Goal: Participate in discussion: Participate in discussion

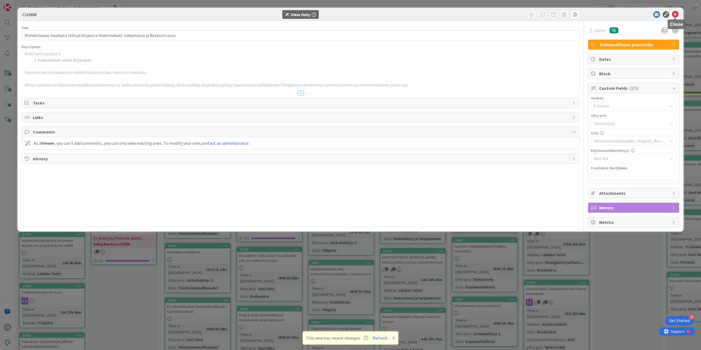
click at [676, 13] on icon at bounding box center [675, 14] width 7 height 7
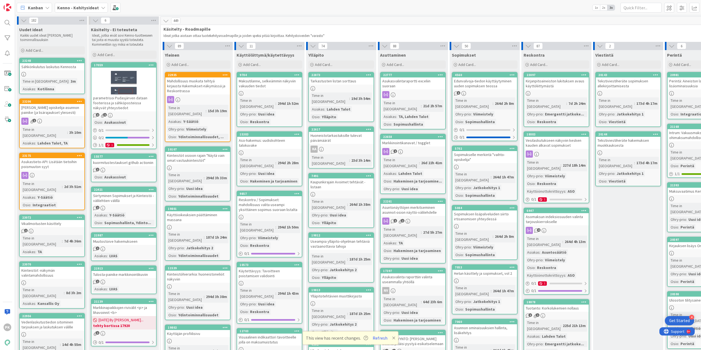
click at [91, 10] on b "Kenno - Kehitysideat" at bounding box center [78, 7] width 42 height 5
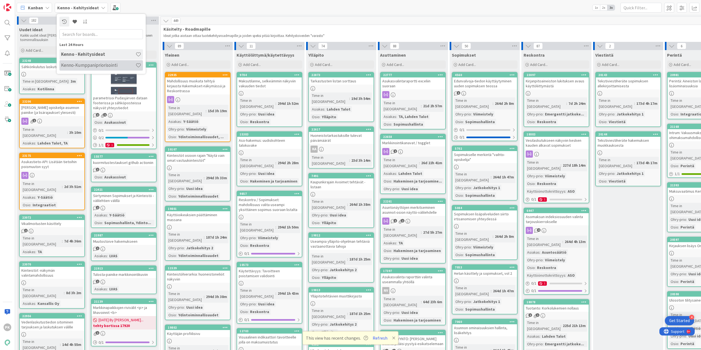
click at [84, 66] on h4 "Kenno-Kumppanipriorisointi" at bounding box center [98, 64] width 75 height 5
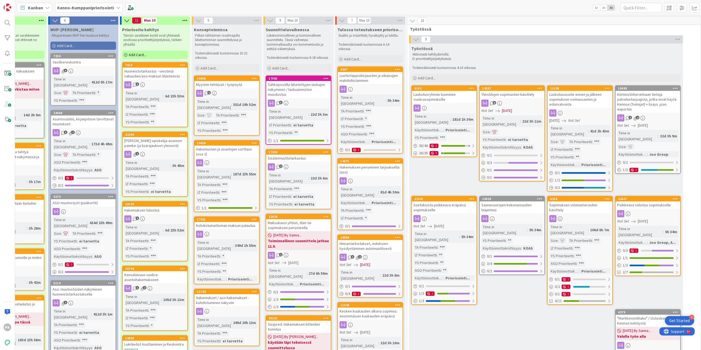
scroll to position [0, 40]
click at [298, 219] on div "Maksukausi yhtiön, tilan tai sopimuksen perusteella" at bounding box center [299, 225] width 65 height 12
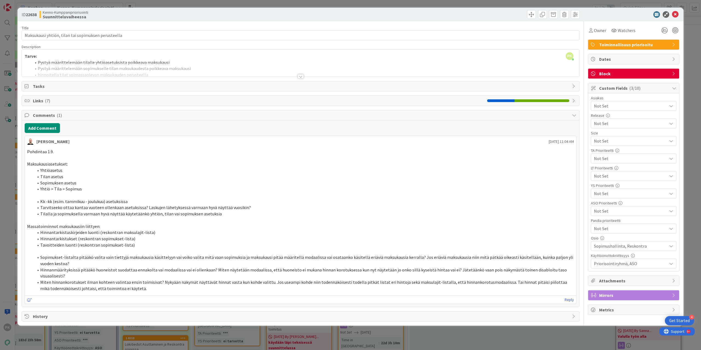
click at [301, 74] on div at bounding box center [301, 76] width 6 height 4
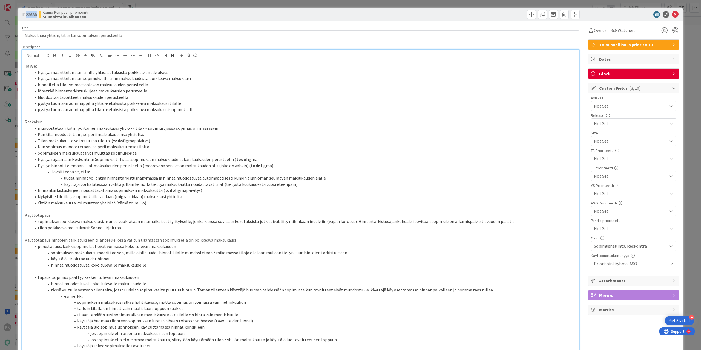
drag, startPoint x: 37, startPoint y: 13, endPoint x: 27, endPoint y: 16, distance: 10.7
click at [27, 16] on b "22638" at bounding box center [31, 14] width 11 height 5
copy b "22638"
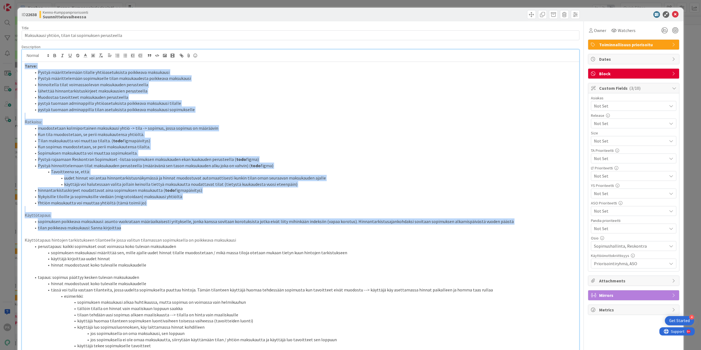
drag, startPoint x: 24, startPoint y: 65, endPoint x: 287, endPoint y: 227, distance: 308.9
click at [287, 227] on div "Tarve: Pystyä määrittelemään tilalle yhtiöasetuksista poikkeava maksukausi Pyst…" at bounding box center [300, 289] width 557 height 455
click at [58, 129] on li "muodostetaan kolmiportainen maksukausi yhtiö -> tila -> sopimus, jossa sopimus …" at bounding box center [303, 128] width 545 height 6
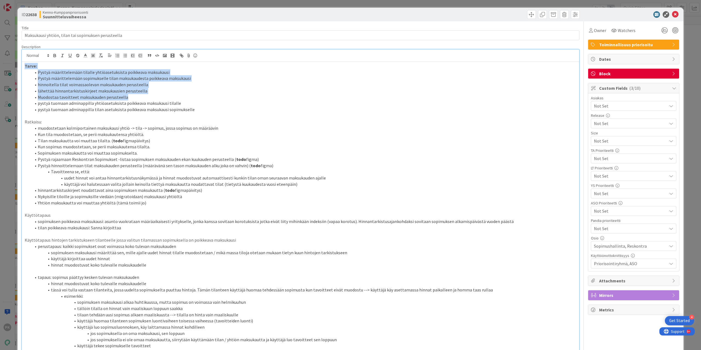
drag, startPoint x: 23, startPoint y: 65, endPoint x: 132, endPoint y: 95, distance: 113.2
click at [132, 95] on div "Tarve: Pystyä määrittelemään tilalle yhtiöasetuksista poikkeava maksukausi Pyst…" at bounding box center [300, 289] width 557 height 455
copy div "Tarve: Pystyä määrittelemään tilalle yhtiöasetuksista poikkeava maksukausi Pyst…"
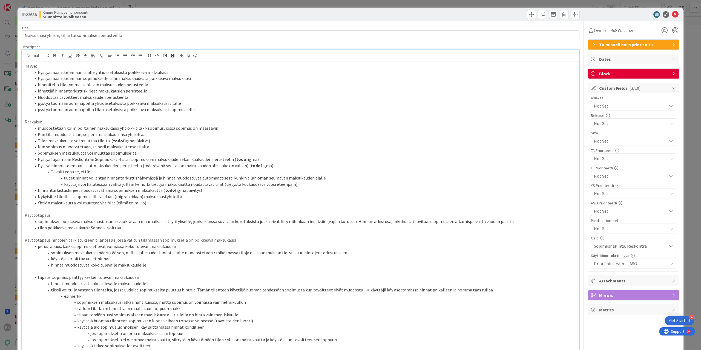
drag, startPoint x: 38, startPoint y: 14, endPoint x: 26, endPoint y: 15, distance: 12.1
click at [26, 15] on div "ID 22638 Kenno-Kumppanipriorisointi Suunnitteluvaiheessa" at bounding box center [161, 14] width 278 height 9
copy b "22638"
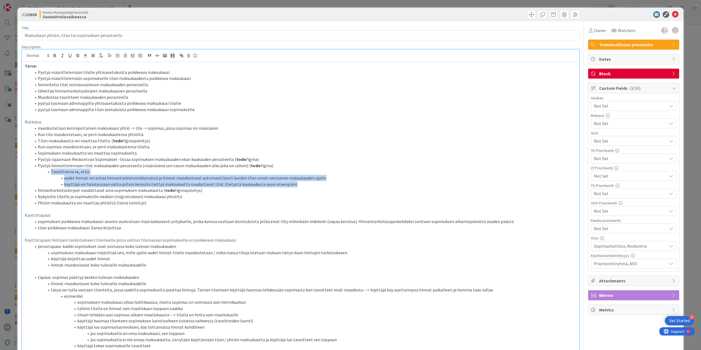
drag, startPoint x: 51, startPoint y: 171, endPoint x: 316, endPoint y: 182, distance: 265.1
click at [316, 182] on ol "muodostetaan kolmiportainen maksukausi yhtiö -> tila -> sopimus, jossa sopimus …" at bounding box center [301, 165] width 552 height 81
copy ol "Tavoitteena se, että: uudet hinnat voi antaa hinnantarkistusnäkymässä ja hinnat…"
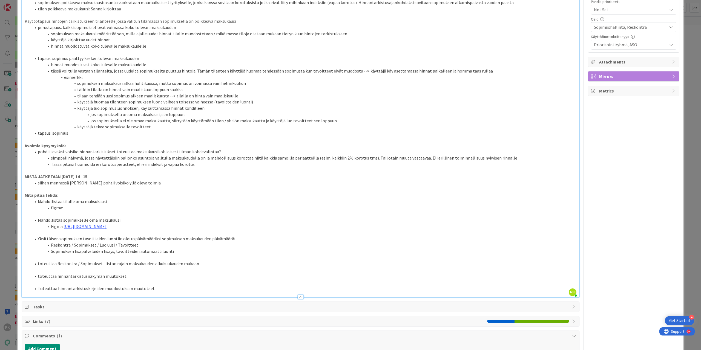
scroll to position [247, 0]
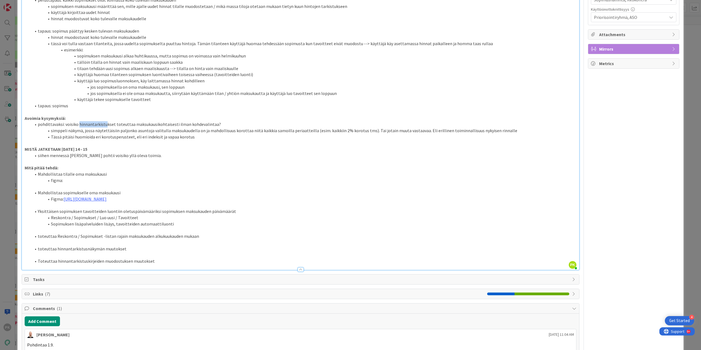
drag, startPoint x: 79, startPoint y: 123, endPoint x: 105, endPoint y: 124, distance: 25.8
click at [105, 124] on li "pohdittavaksi: voisiko hinnantarkistukset toteuttaa maksukausikohtaisesti ilman…" at bounding box center [303, 124] width 545 height 6
click at [112, 139] on li "Tässä pitäisi huomioida eri korotusperusteet, eli eri indeksit ja vapaa korotus" at bounding box center [303, 137] width 545 height 6
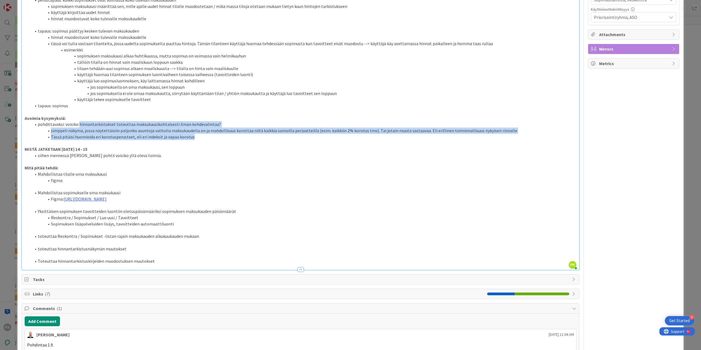
drag, startPoint x: 78, startPoint y: 123, endPoint x: 222, endPoint y: 134, distance: 144.8
click at [222, 134] on ol "pohdittavaksi: voisiko hinnantarkistukset toteuttaa maksukausikohtaisesti ilman…" at bounding box center [301, 130] width 552 height 19
copy ol "hinnantarkistukset toteuttaa maksukausikohtaisesti ilman kohdevalintaa? simppel…"
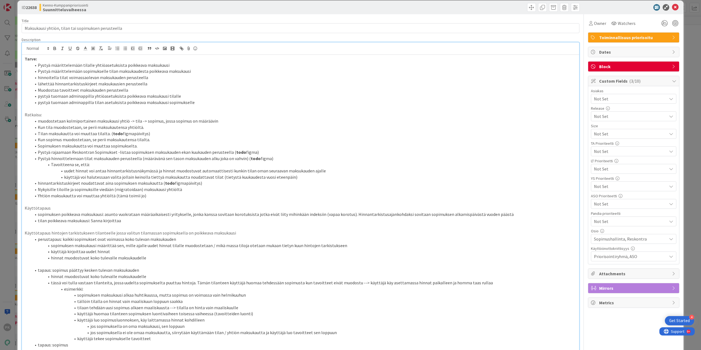
scroll to position [0, 0]
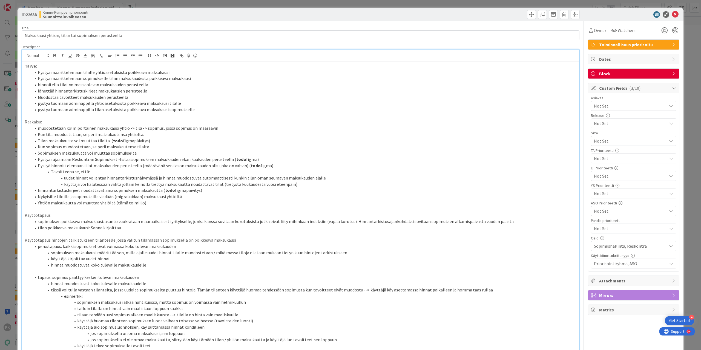
click at [602, 192] on span "Not Set" at bounding box center [629, 194] width 70 height 8
click at [594, 244] on icon at bounding box center [596, 246] width 4 height 8
click at [672, 14] on icon at bounding box center [675, 14] width 7 height 7
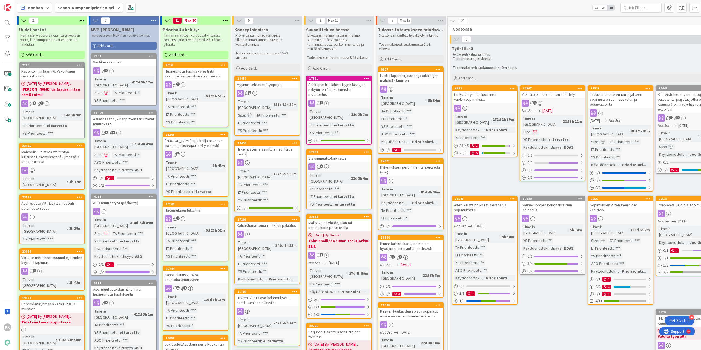
click at [61, 148] on div "Mahdollisuus muokata tehtyä kirjausta Hakemukset-näkymässä ja Reskontrassa" at bounding box center [52, 156] width 65 height 17
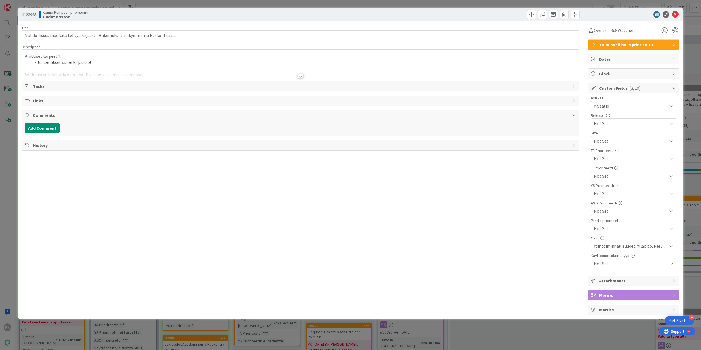
click at [302, 75] on div at bounding box center [301, 76] width 6 height 4
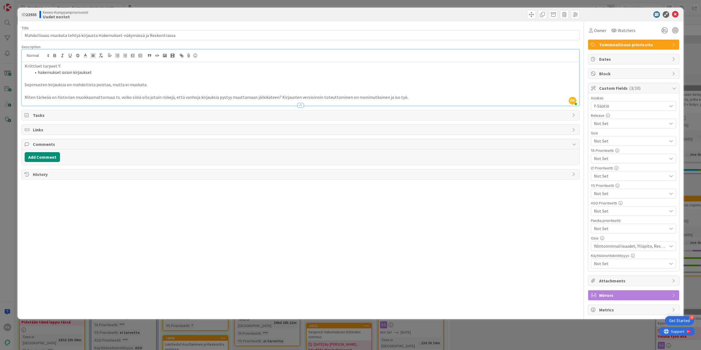
click at [51, 142] on span "Comments" at bounding box center [301, 144] width 537 height 7
click at [49, 155] on button "Add Comment" at bounding box center [42, 157] width 35 height 10
click at [45, 175] on p at bounding box center [300, 175] width 547 height 6
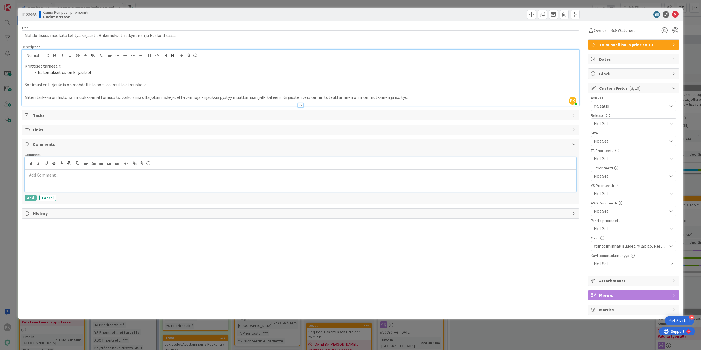
click at [50, 173] on p at bounding box center [300, 175] width 547 height 6
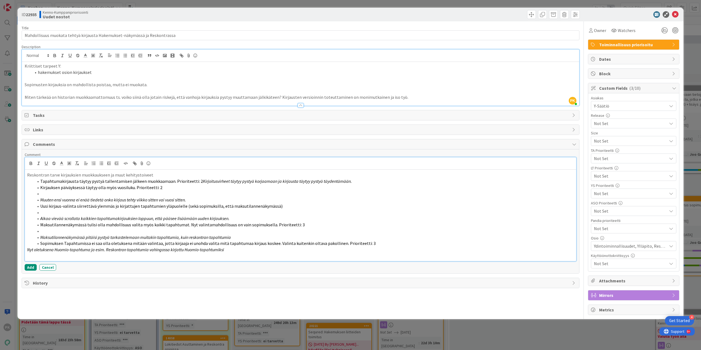
click at [154, 174] on p "Reskontran tarve kirjauksien muokkaukseen ja muut kehitystoiveet" at bounding box center [300, 175] width 547 height 6
drag, startPoint x: 154, startPoint y: 174, endPoint x: 27, endPoint y: 175, distance: 127.1
click at [27, 175] on p "Reskontran tarve kirjauksien muokkaukseen ja muut kehitystoiveet" at bounding box center [300, 175] width 547 height 6
drag, startPoint x: 108, startPoint y: 173, endPoint x: 26, endPoint y: 172, distance: 81.9
click at [26, 172] on div "Reskontran kirjauksien kehitystarpeet Tapahtumakirjausta täytyy pystyä tallenta…" at bounding box center [300, 215] width 551 height 91
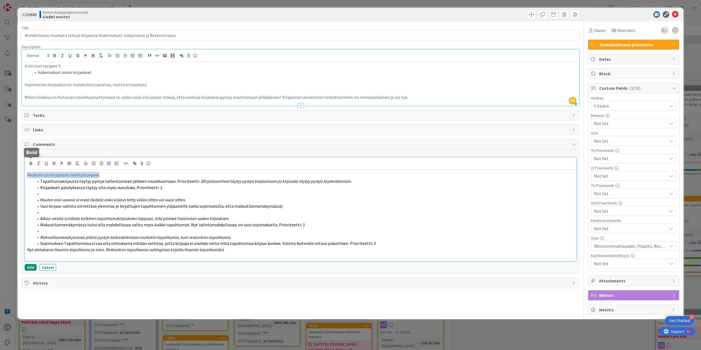
click at [32, 163] on icon "button" at bounding box center [30, 163] width 5 height 5
click at [203, 180] on em "Kirjoitusvirheet täytyy pystyä korjaamaan ja kirjausta täytyy pystyä täydentämä…" at bounding box center [277, 181] width 149 height 5
click at [165, 187] on li "Kirjauksen päiväyksessä täytyy olla myös vuosiluku. Prioriteetti: 2" at bounding box center [304, 188] width 540 height 6
drag, startPoint x: 39, startPoint y: 187, endPoint x: 110, endPoint y: 195, distance: 71.4
click at [110, 195] on ol "Tapahtumakirjausta täytyy pystyä tallentamisen jälkeen muokkaamaan. Kirjoitusvi…" at bounding box center [300, 212] width 547 height 68
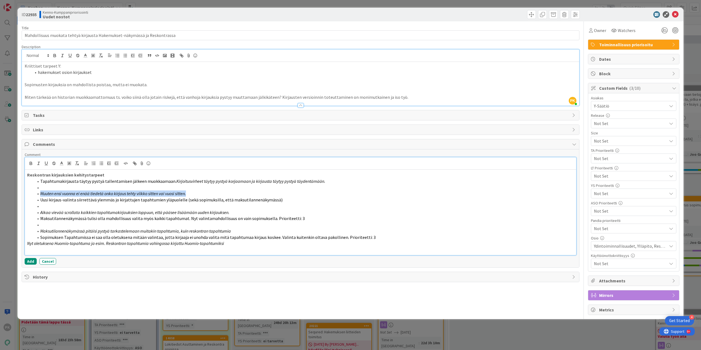
drag, startPoint x: 39, startPoint y: 191, endPoint x: 191, endPoint y: 190, distance: 151.8
click at [191, 191] on li "Muuten ensi vuonna ei enää tiedetä onko kirjaus tehty viikko sitten vai vuosi s…" at bounding box center [304, 194] width 540 height 6
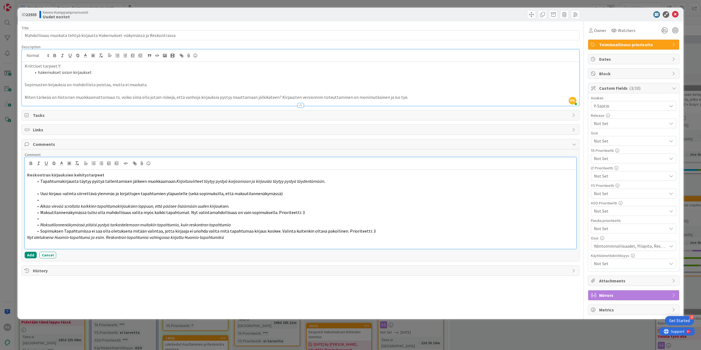
click at [59, 198] on li at bounding box center [304, 200] width 540 height 6
click at [41, 204] on em "Aikaa vievää scrollata kaikkien tapahtumakirjauksien loppuun, että pääsee lisää…" at bounding box center [134, 206] width 189 height 5
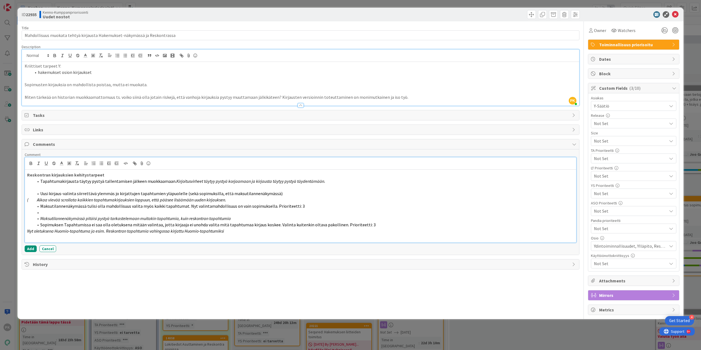
click at [26, 198] on div "Reskontran kirjauksien kehitystarpeet Tapahtumakirjausta täytyy pystyä tallenta…" at bounding box center [300, 206] width 551 height 73
click at [45, 198] on p "( Aikaa vievää scrollata kaikkien tapahtumakirjauksien loppuun, että pääsee lis…" at bounding box center [300, 200] width 547 height 6
click at [34, 199] on em "(Aikaa vievää scrollata kaikkien tapahtumakirjauksien loppuun, että pääsee lisä…" at bounding box center [129, 199] width 191 height 5
click at [226, 199] on p "(Aikaa vievää scrollata kaikkien tapahtumakirjauksien loppuun, että pääsee lisä…" at bounding box center [300, 200] width 547 height 6
click at [63, 211] on li at bounding box center [304, 213] width 540 height 6
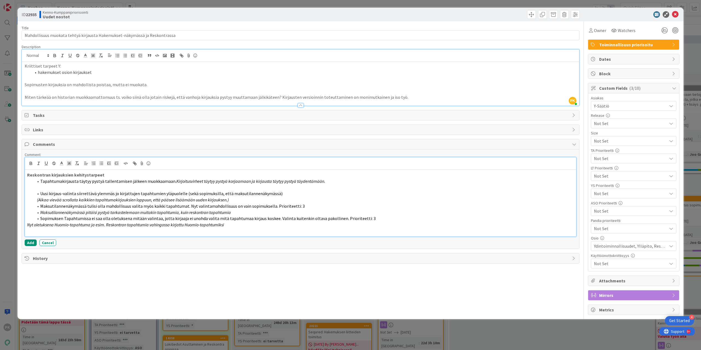
click at [234, 210] on li "Maksutilannenäkymässä pitäisi pystyä tarkastelemaan muitakin tapahtumia, kuin r…" at bounding box center [304, 213] width 540 height 6
drag, startPoint x: 39, startPoint y: 210, endPoint x: 236, endPoint y: 209, distance: 196.1
click at [236, 210] on li "Maksutilannenäkymässä pitäisi pystyä tarkastelemaan muitakin tapahtumia, kuin r…" at bounding box center [304, 213] width 540 height 6
click at [38, 162] on line "button" at bounding box center [39, 162] width 2 height 0
click at [70, 216] on span "Sopimuksen Tapahtumissa ei saa olla oletuksena mitään valintaa, jotta kirjaaja …" at bounding box center [208, 218] width 336 height 5
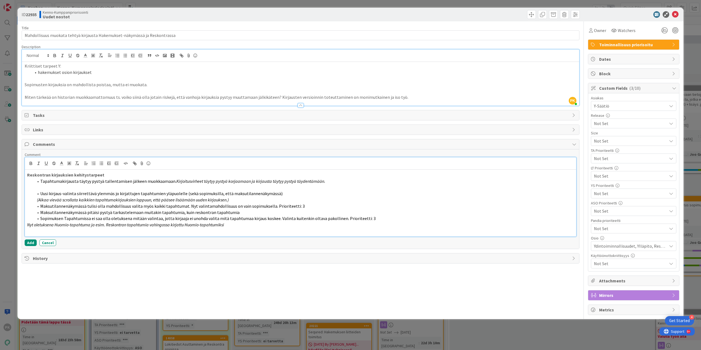
click at [39, 187] on p at bounding box center [300, 188] width 547 height 6
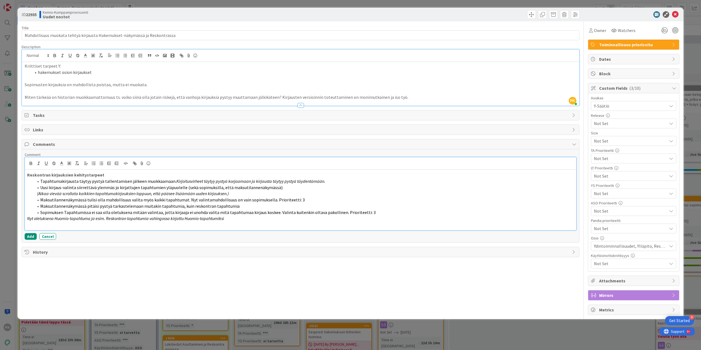
click at [50, 173] on strong "Reskontran kirjauksien kehitystarpeet" at bounding box center [65, 174] width 77 height 5
click at [121, 173] on strong "Reskontran maksutilannenäkymän kirjaukset / tapahtumatkirjauksien kehitystarpeet" at bounding box center [113, 174] width 172 height 5
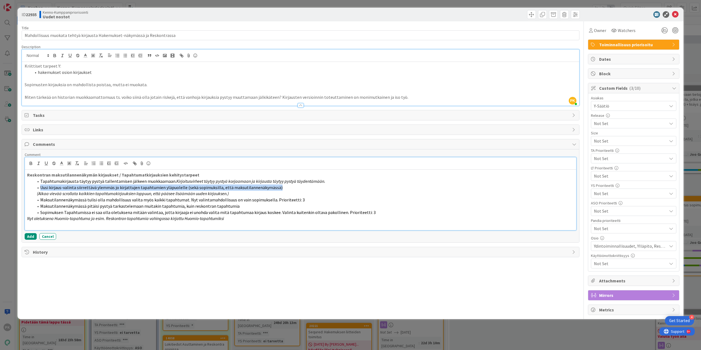
drag, startPoint x: 40, startPoint y: 186, endPoint x: 295, endPoint y: 186, distance: 255.0
click at [295, 186] on li "Uusi kirjaus-valinta siirrettävä ylemmäs jo kirjattujen tapahtumien yläpuolelle…" at bounding box center [304, 188] width 540 height 6
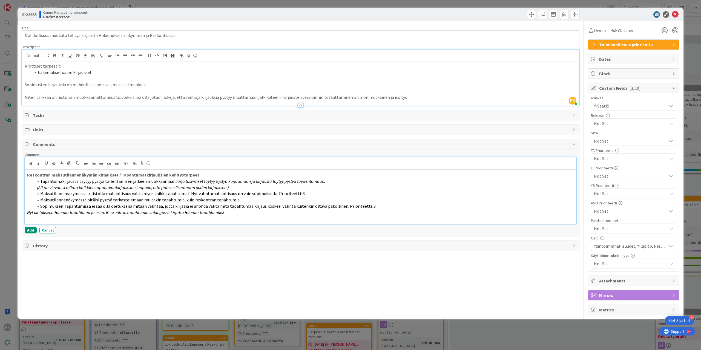
click at [368, 204] on li "Sopimuksen Tapahtumissa ei saa olla oletuksena mitään valintaa, jotta kirjaaja …" at bounding box center [304, 206] width 540 height 6
click at [300, 192] on li "Maksutilannenäkymässä tulisi olla mahdollisuus valita myös kaikki tapahtumat. N…" at bounding box center [304, 194] width 540 height 6
click at [342, 203] on li "Sopimuksen Tapahtumissa ei saa olla oletuksena mitään valintaa, jotta kirjaaja …" at bounding box center [304, 206] width 540 height 6
click at [339, 205] on span "Sopimuksen Tapahtumissa ei saa olla oletuksena mitään valintaa, jotta kirjaaja …" at bounding box center [194, 206] width 309 height 5
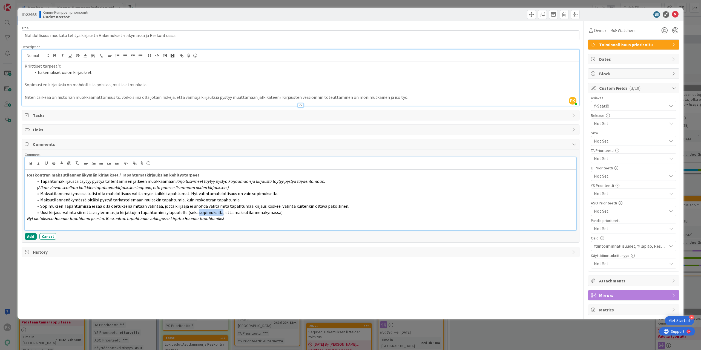
drag, startPoint x: 216, startPoint y: 211, endPoint x: 193, endPoint y: 212, distance: 22.8
click at [193, 212] on span "Uusi kirjaus-valinta siirrettävä ylemmäs jo kirjattujen tapahtumien yläpuolelle…" at bounding box center [161, 212] width 242 height 5
click at [281, 211] on li "Uusi kirjaus-valinta siirrettävä ylemmäs jo kirjattujen tapahtumien yläpuolelle…" at bounding box center [304, 213] width 540 height 6
click at [143, 173] on strong "Reskontran maksutilannenäkymän kirjaukset / Tapahtumatkirjauksien kehitystarpeet" at bounding box center [113, 174] width 172 height 5
click at [321, 179] on li "Tapahtumakirjausta täytyy pystyä tallentamisen jälkeen muokkaamaan. Kirjoitusvi…" at bounding box center [304, 181] width 540 height 6
